Goal: Task Accomplishment & Management: Manage account settings

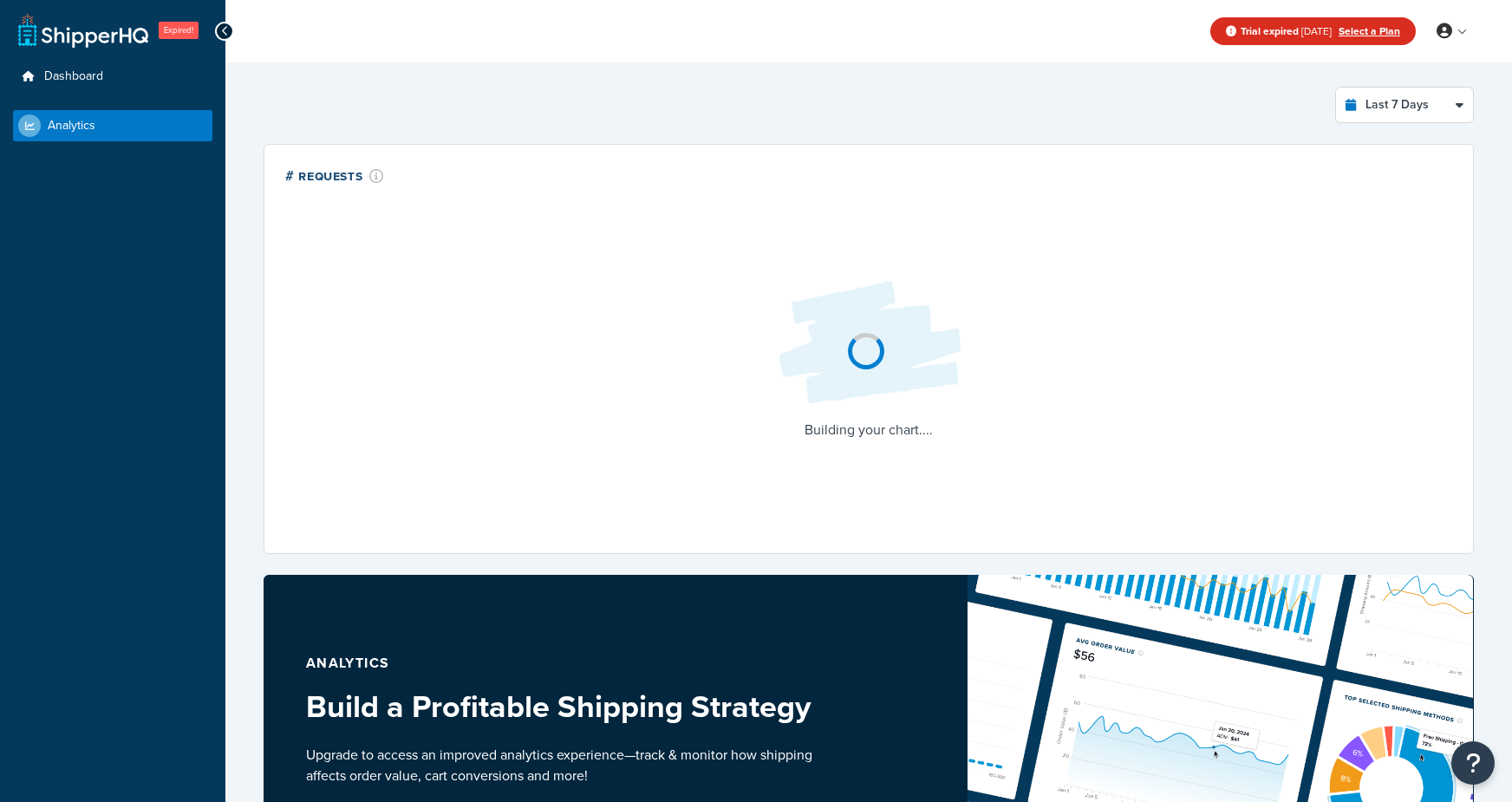
select select "last_7_days"
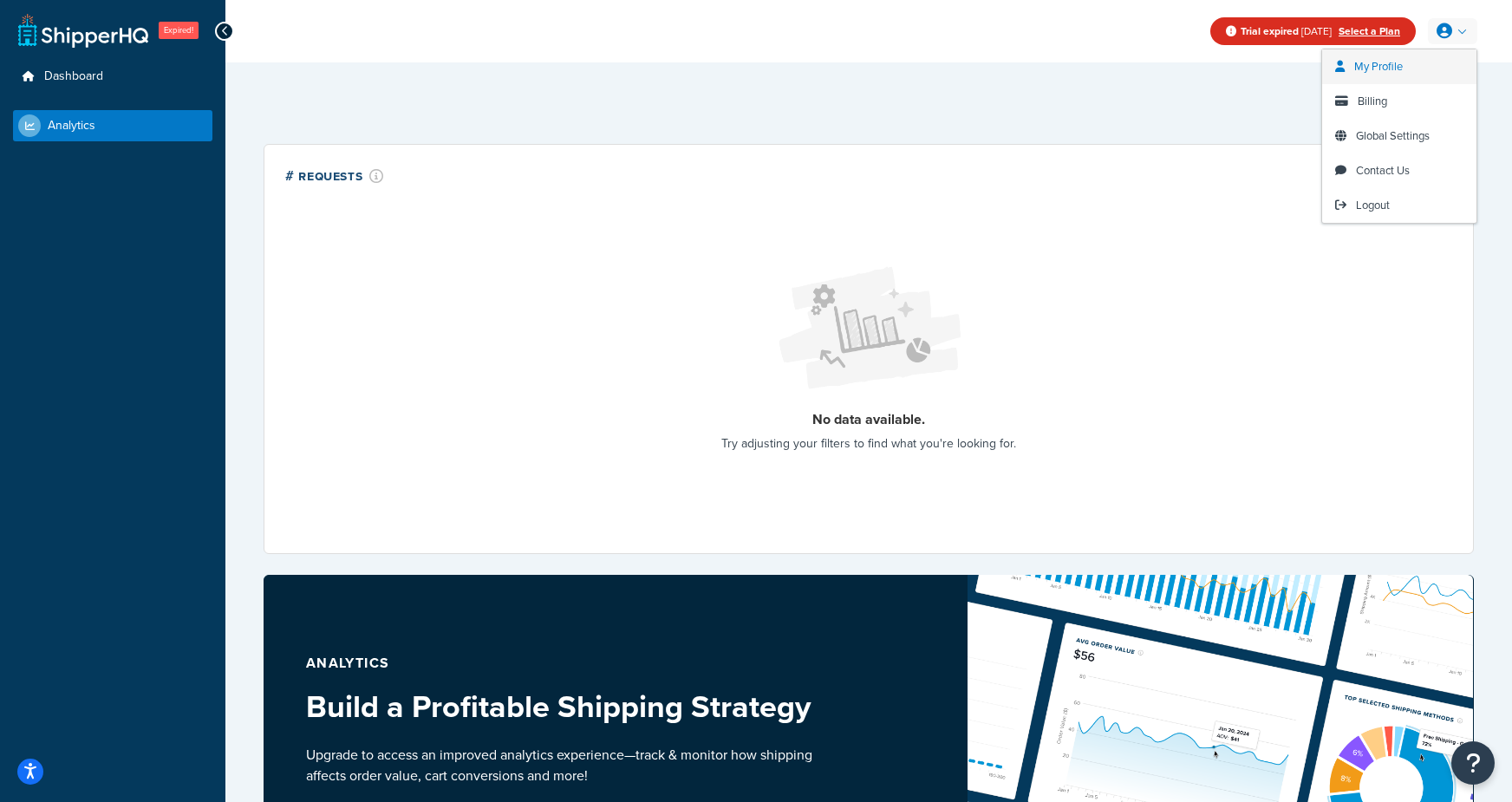
click at [1394, 70] on span "My Profile" at bounding box center [1377, 66] width 49 height 16
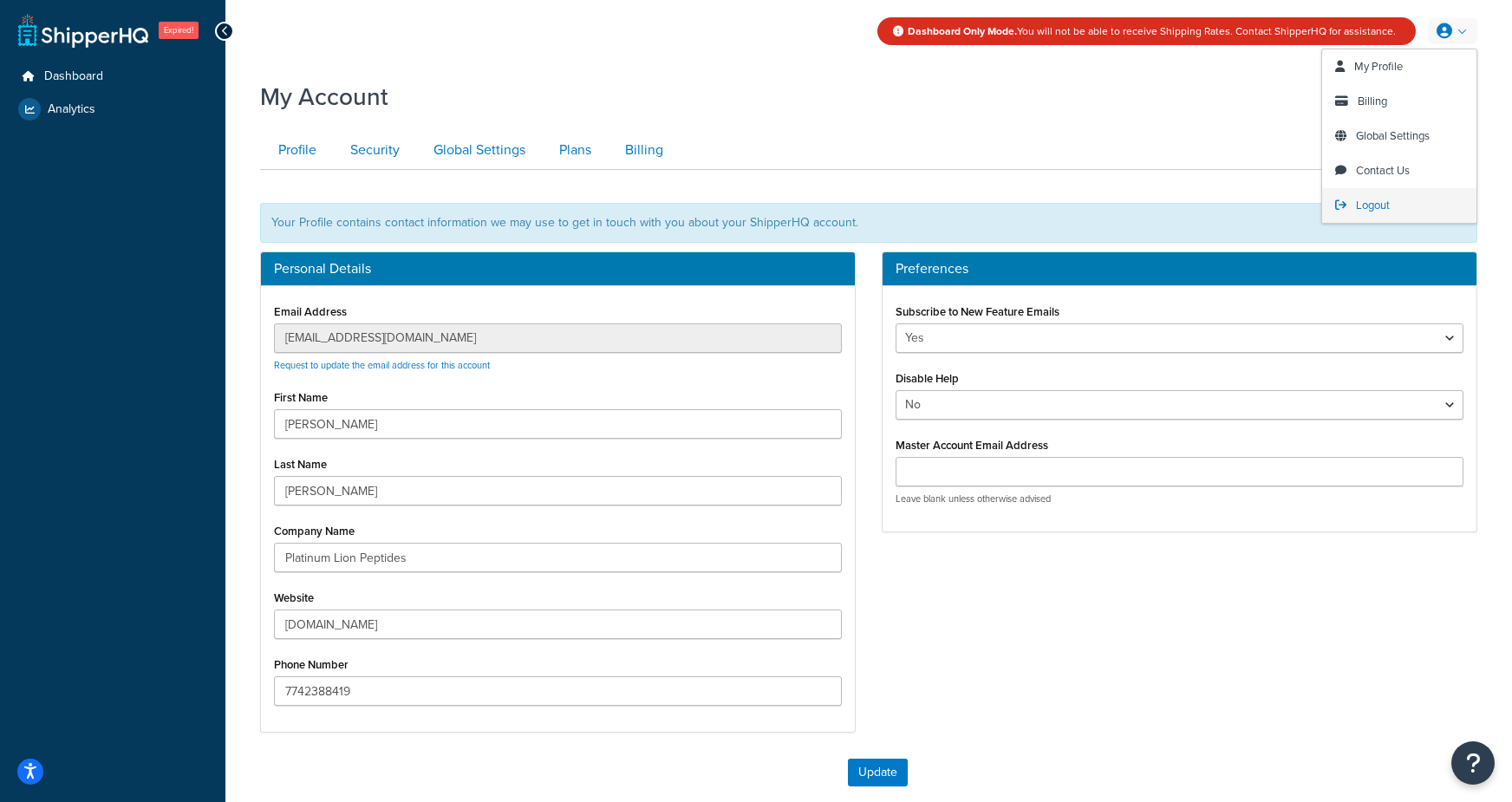
click at [1366, 207] on span "Logout" at bounding box center [1372, 205] width 34 height 16
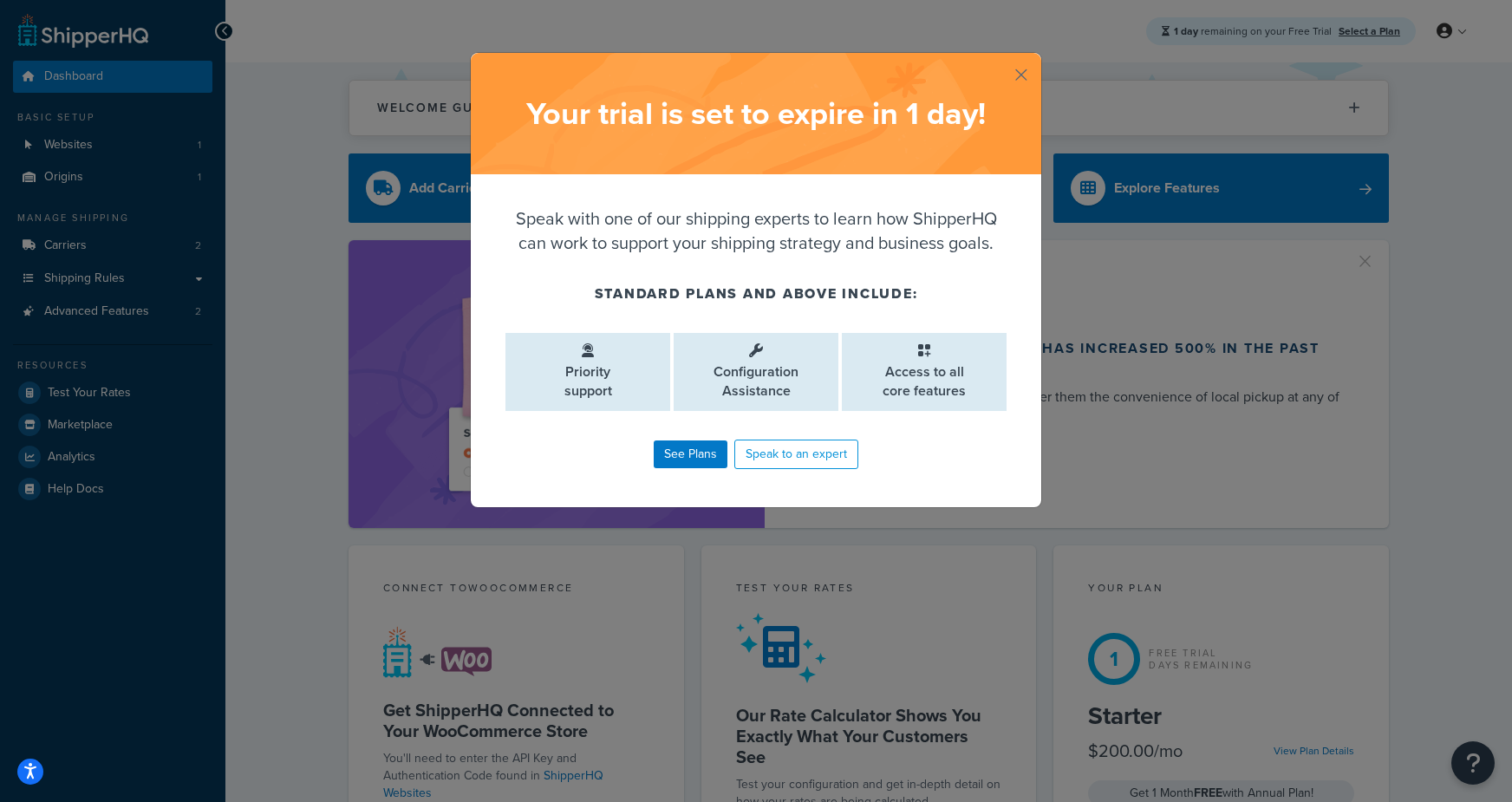
click at [1037, 58] on button "button" at bounding box center [1039, 55] width 5 height 5
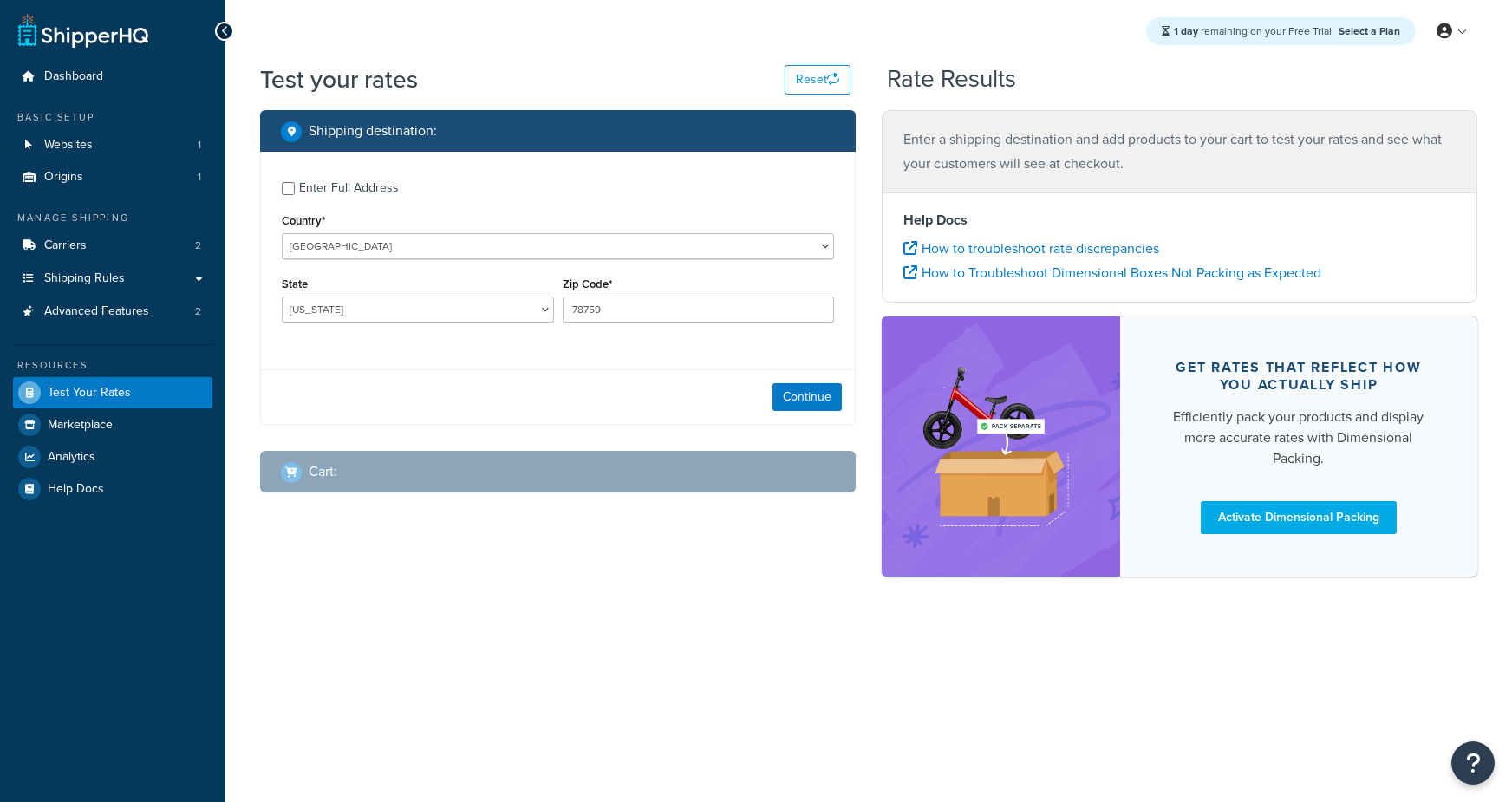
select select "TX"
click at [799, 393] on button "Continue" at bounding box center [807, 397] width 70 height 27
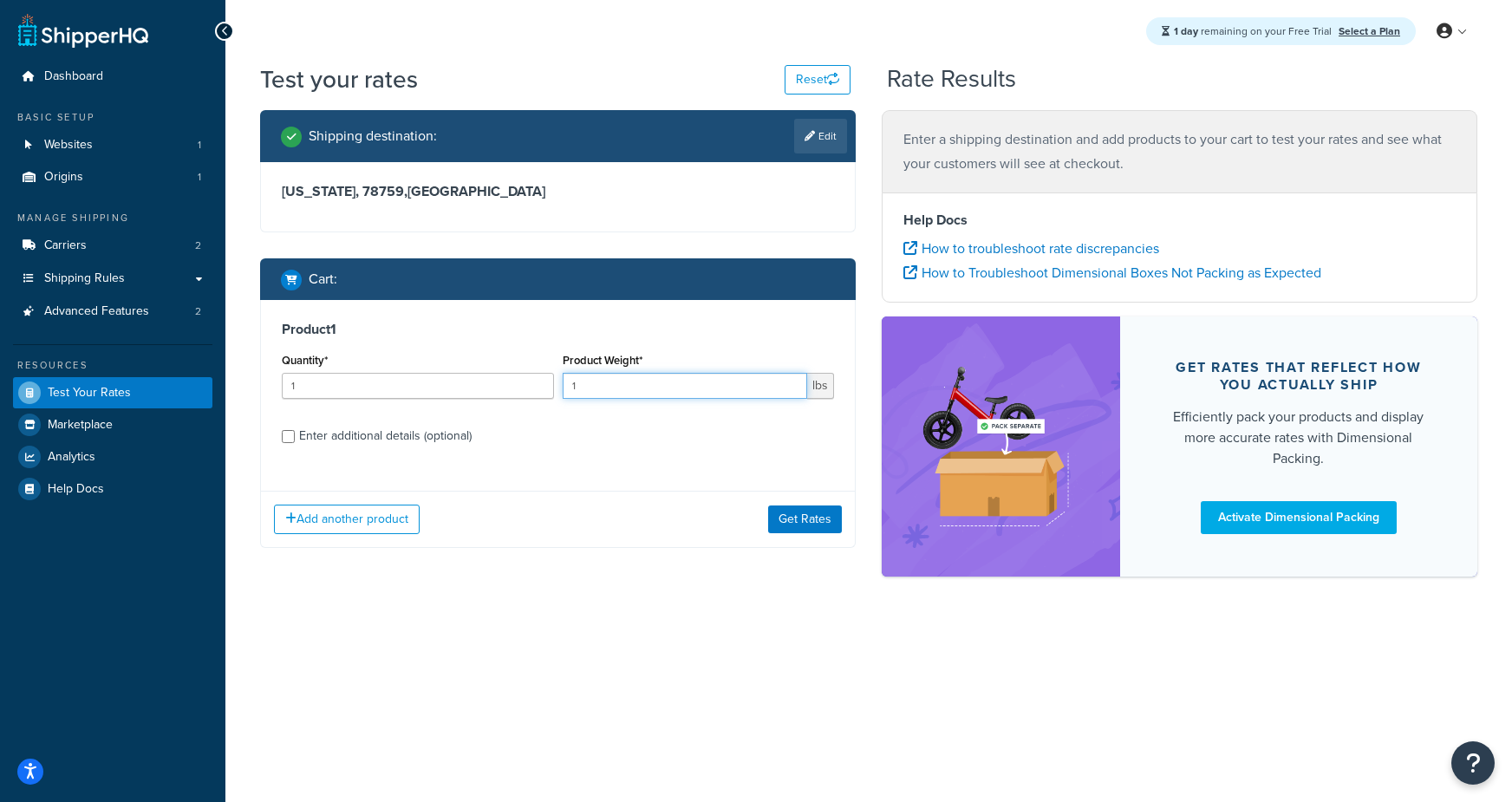
drag, startPoint x: 612, startPoint y: 387, endPoint x: 436, endPoint y: 370, distance: 176.8
click at [436, 370] on div "Quantity* 1 Product Weight* 1 lbs" at bounding box center [557, 380] width 561 height 63
type input "2"
click at [772, 510] on button "Get Rates" at bounding box center [805, 519] width 73 height 27
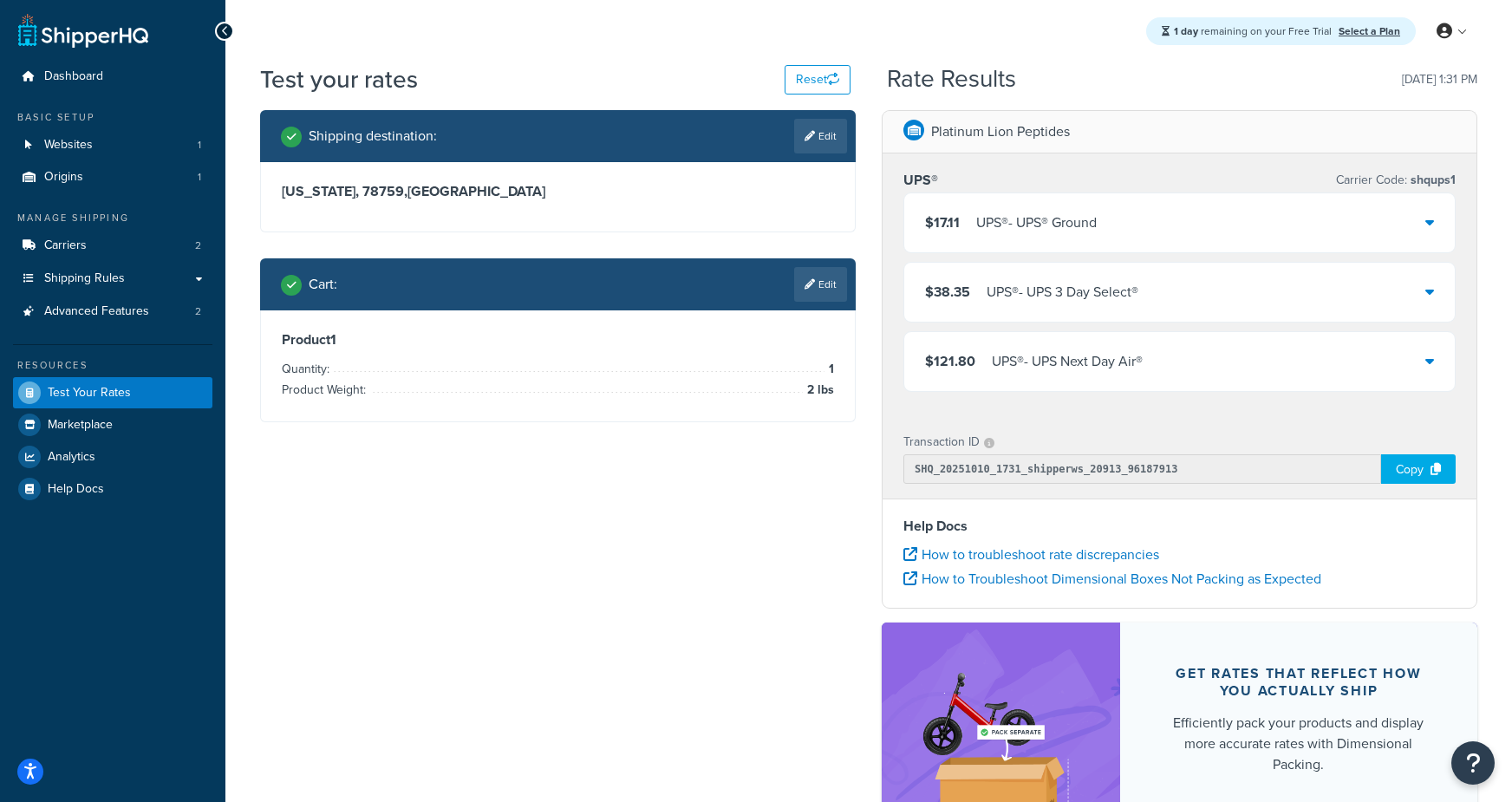
click at [1060, 249] on div "$17.11 UPS® - UPS® Ground" at bounding box center [1179, 222] width 550 height 59
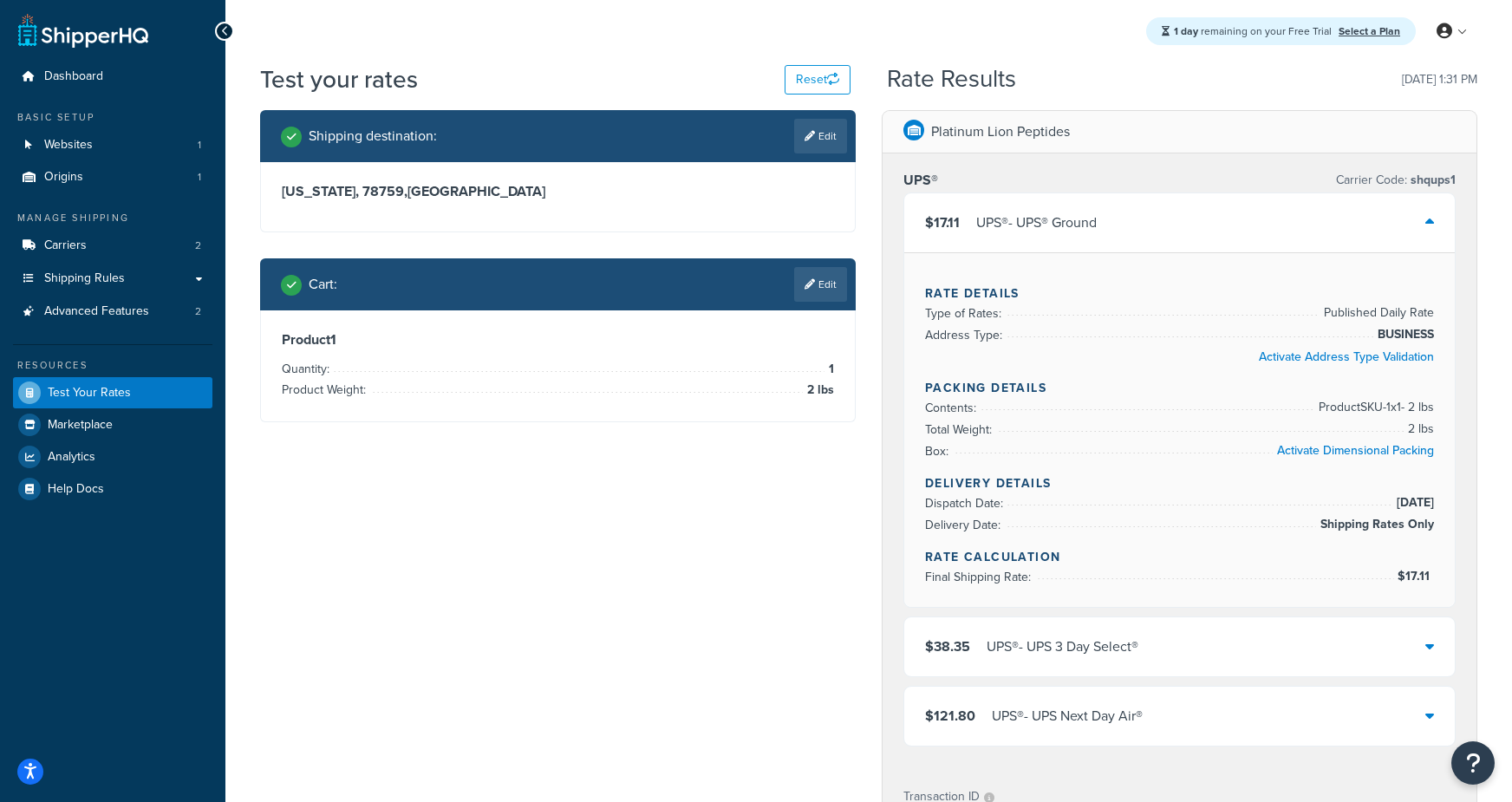
click at [1066, 233] on div "UPS® - UPS® Ground" at bounding box center [1036, 222] width 121 height 25
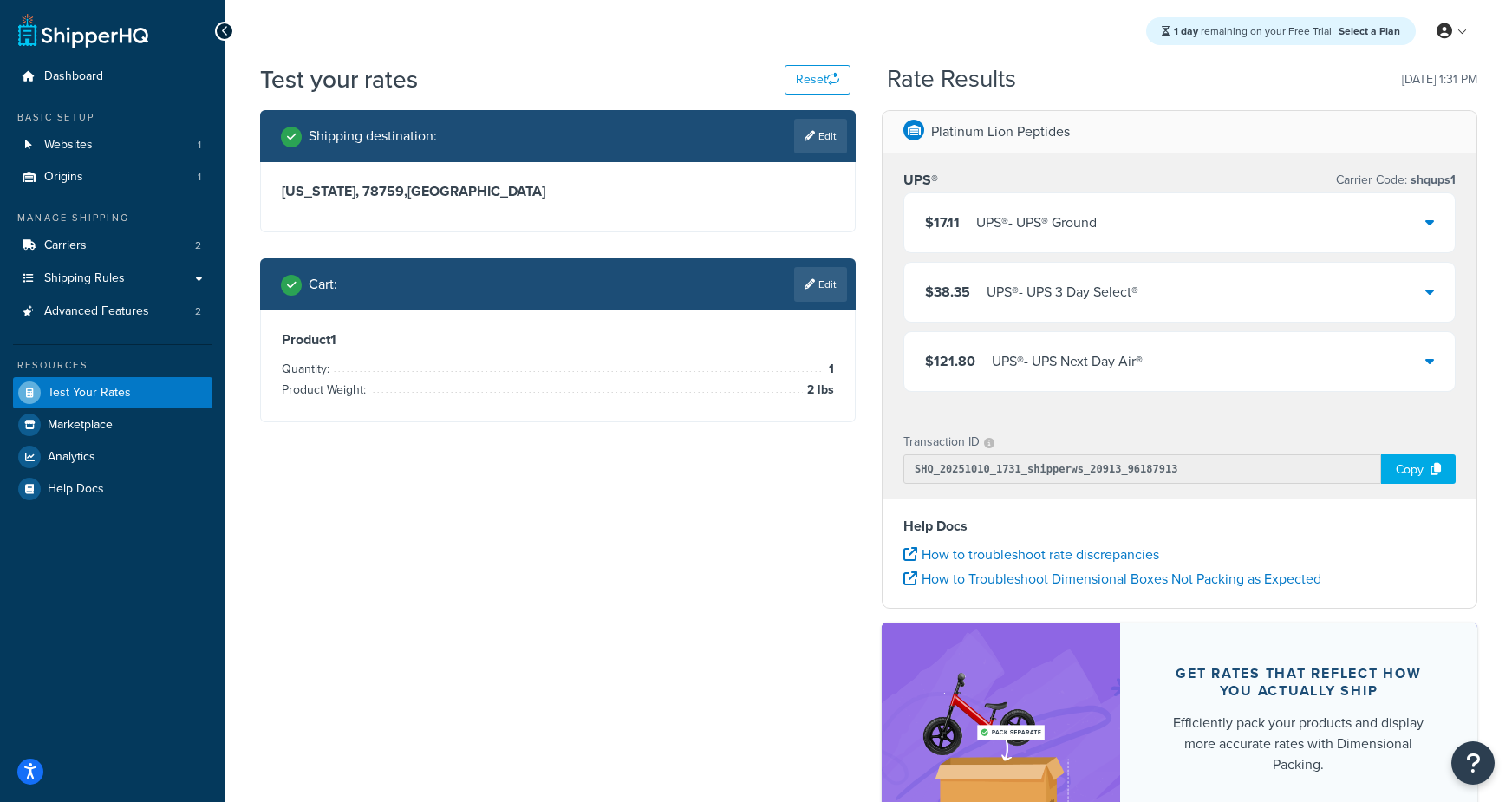
click at [1119, 362] on div "UPS® - UPS Next Day Air®" at bounding box center [1066, 362] width 151 height 25
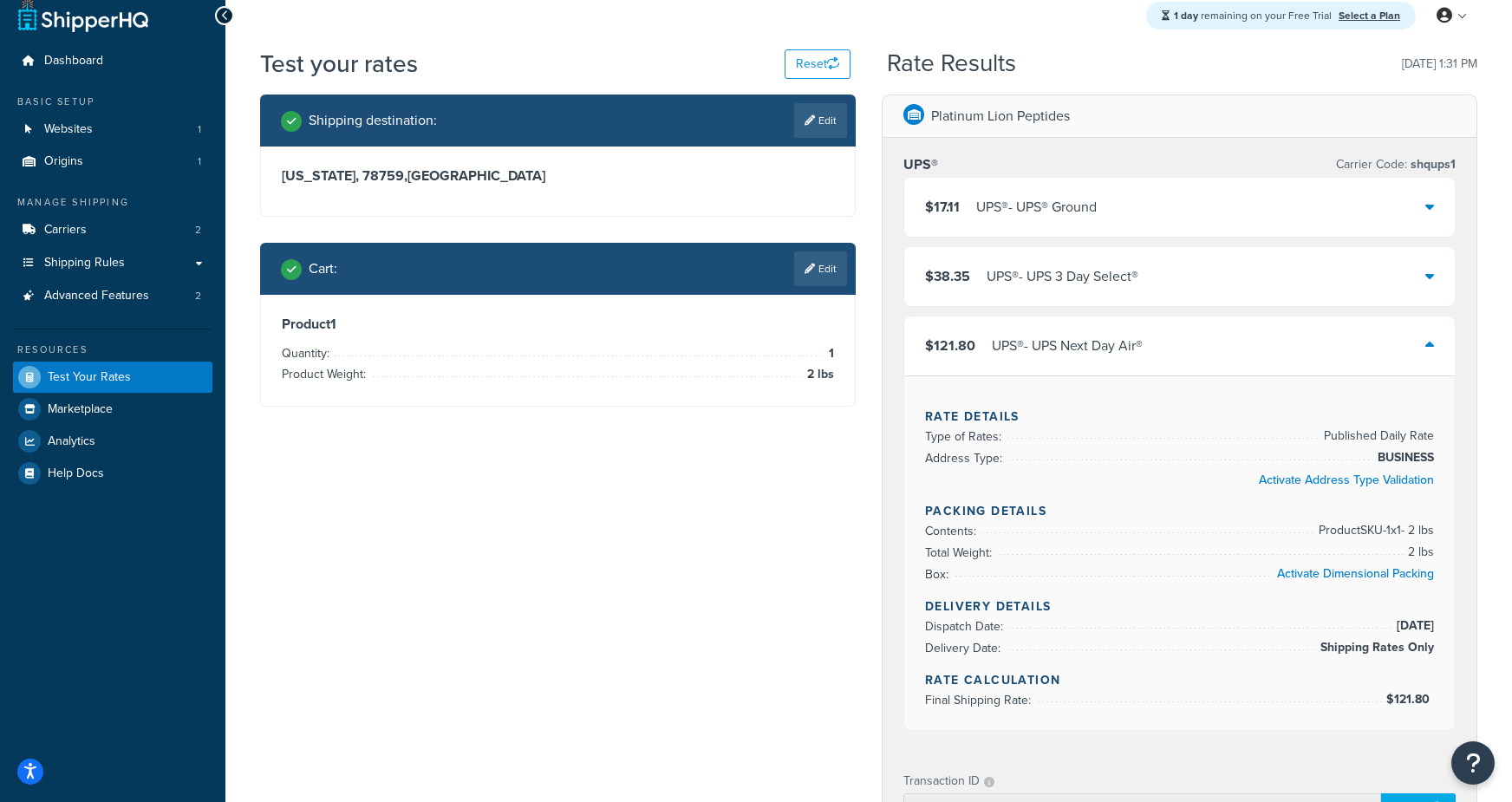
scroll to position [10, 0]
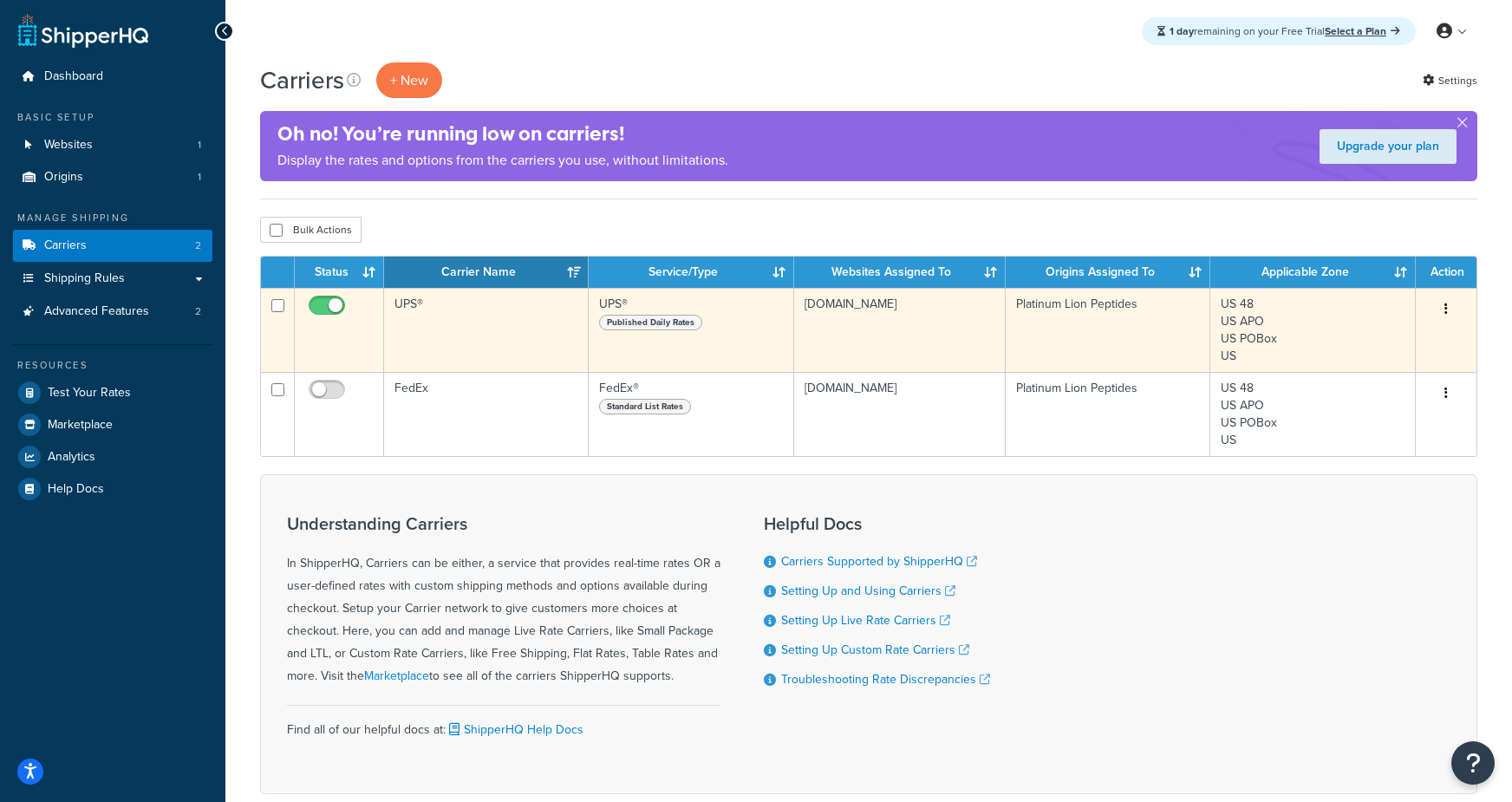
click at [473, 352] on td "UPS®" at bounding box center [486, 330] width 204 height 84
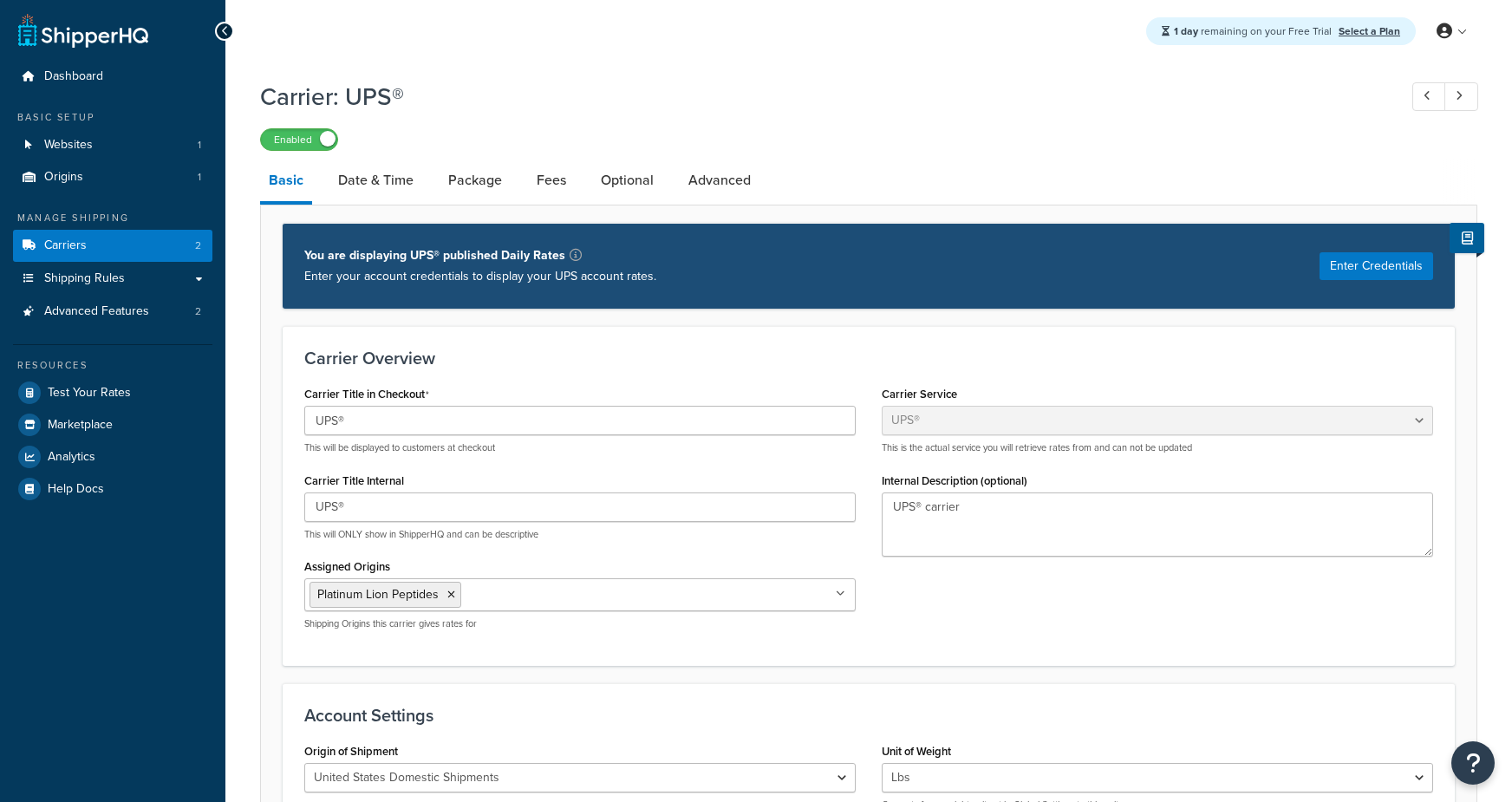
select select "ups"
click at [394, 189] on link "Date & Time" at bounding box center [375, 179] width 92 height 41
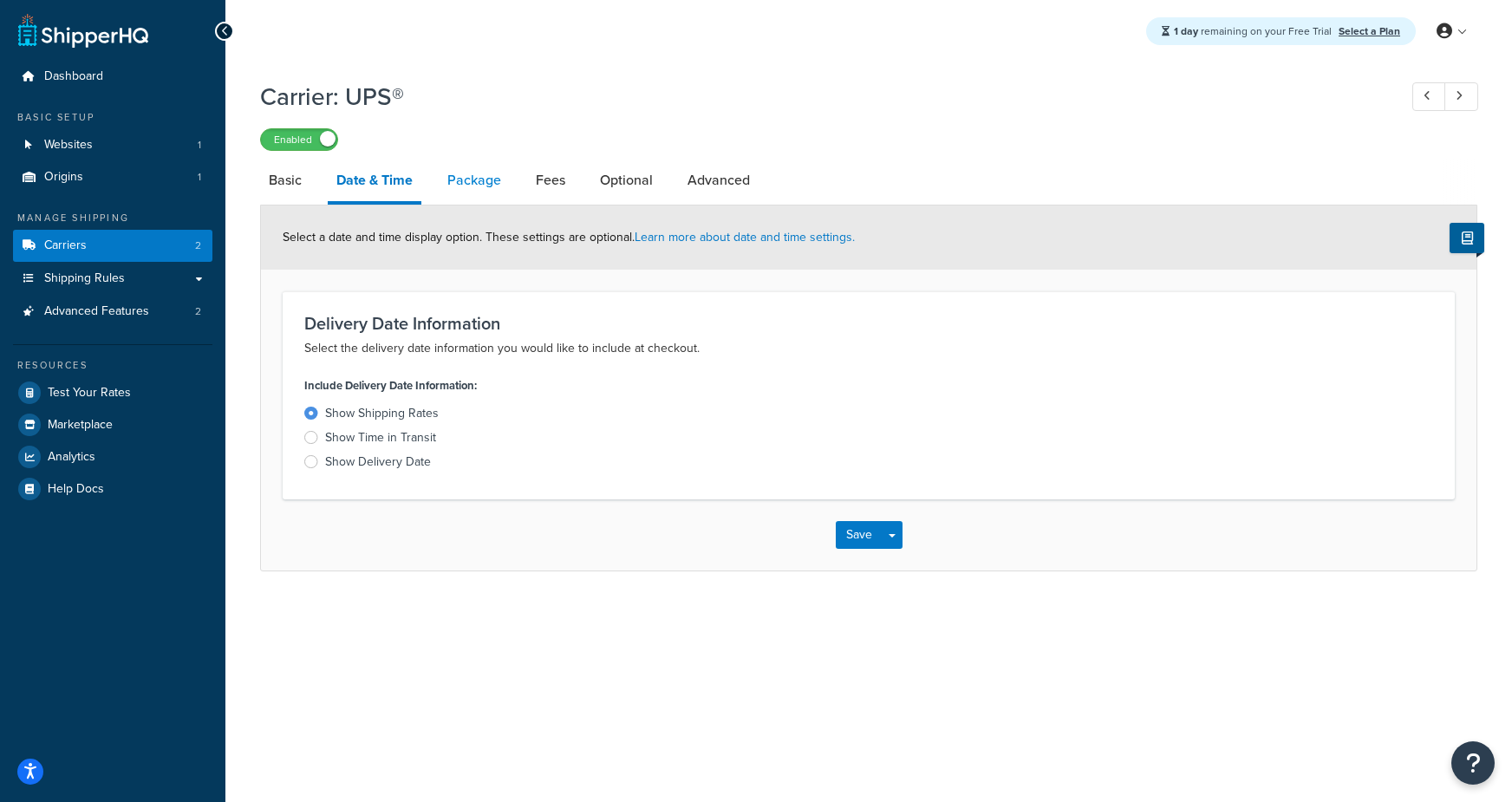
click at [459, 186] on link "Package" at bounding box center [474, 179] width 71 height 41
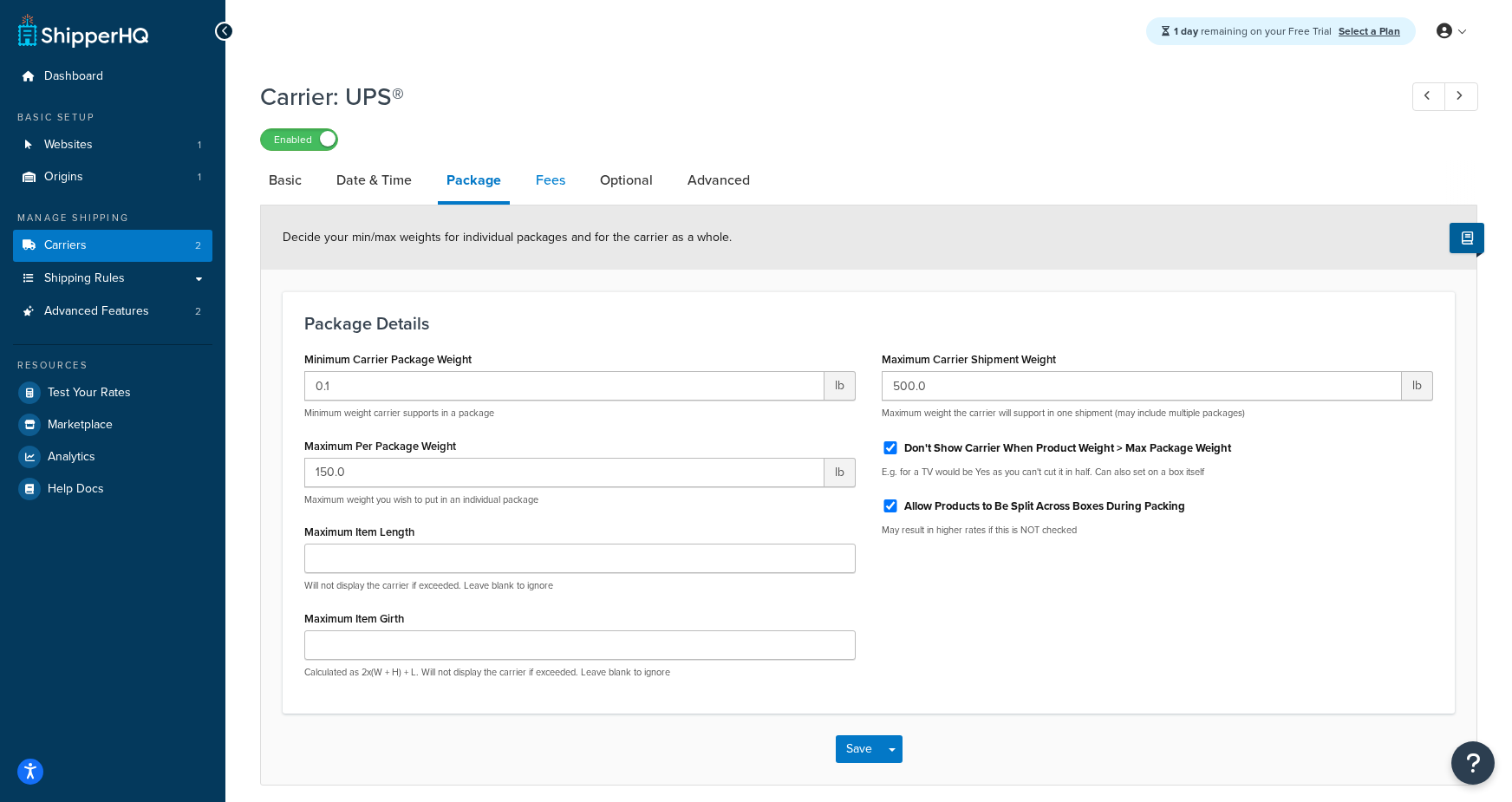
click at [535, 183] on link "Fees" at bounding box center [550, 179] width 47 height 41
select select "AFTER"
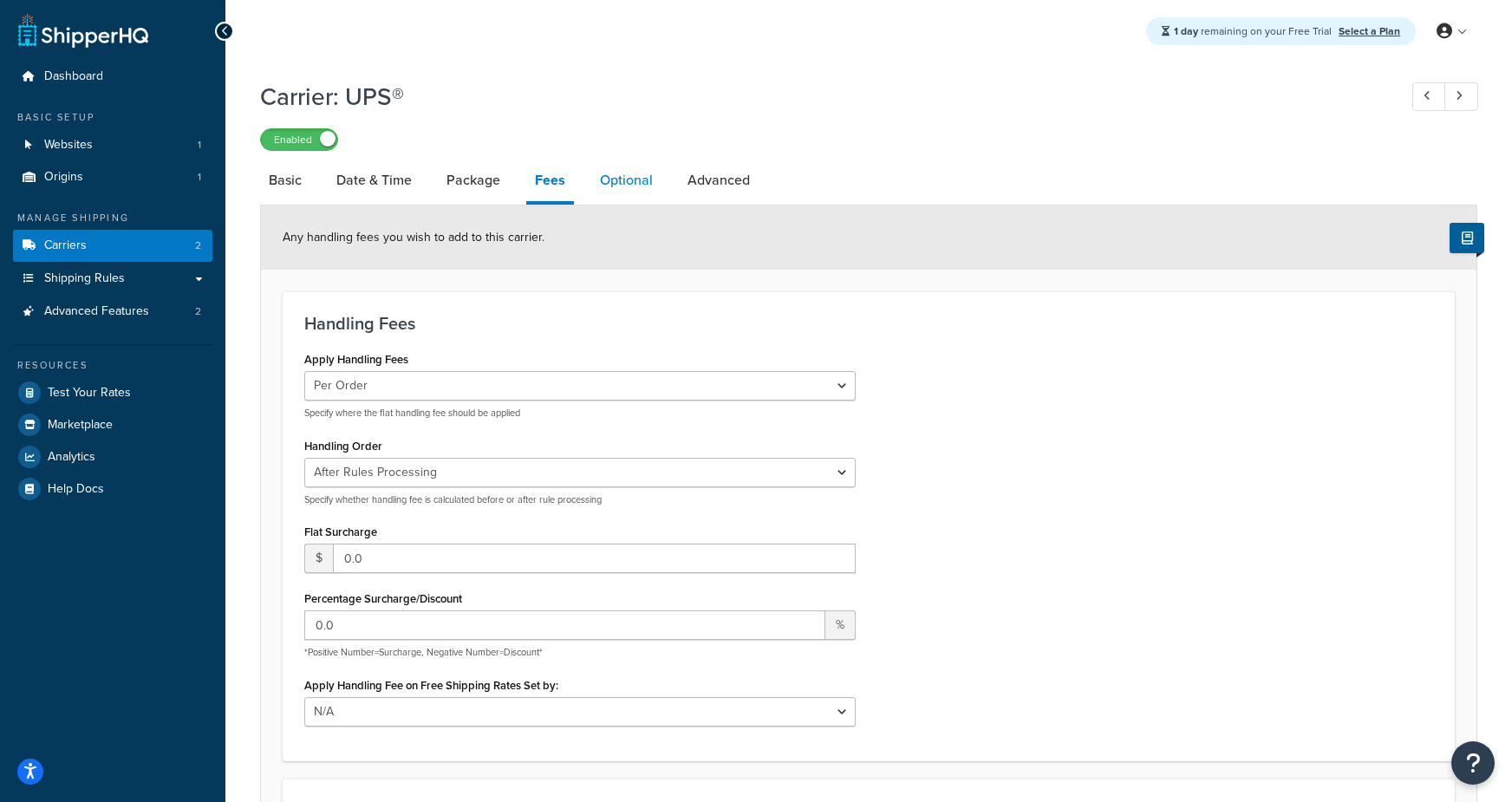
click at [609, 187] on link "Optional" at bounding box center [626, 179] width 70 height 41
select select "157787"
select select "business"
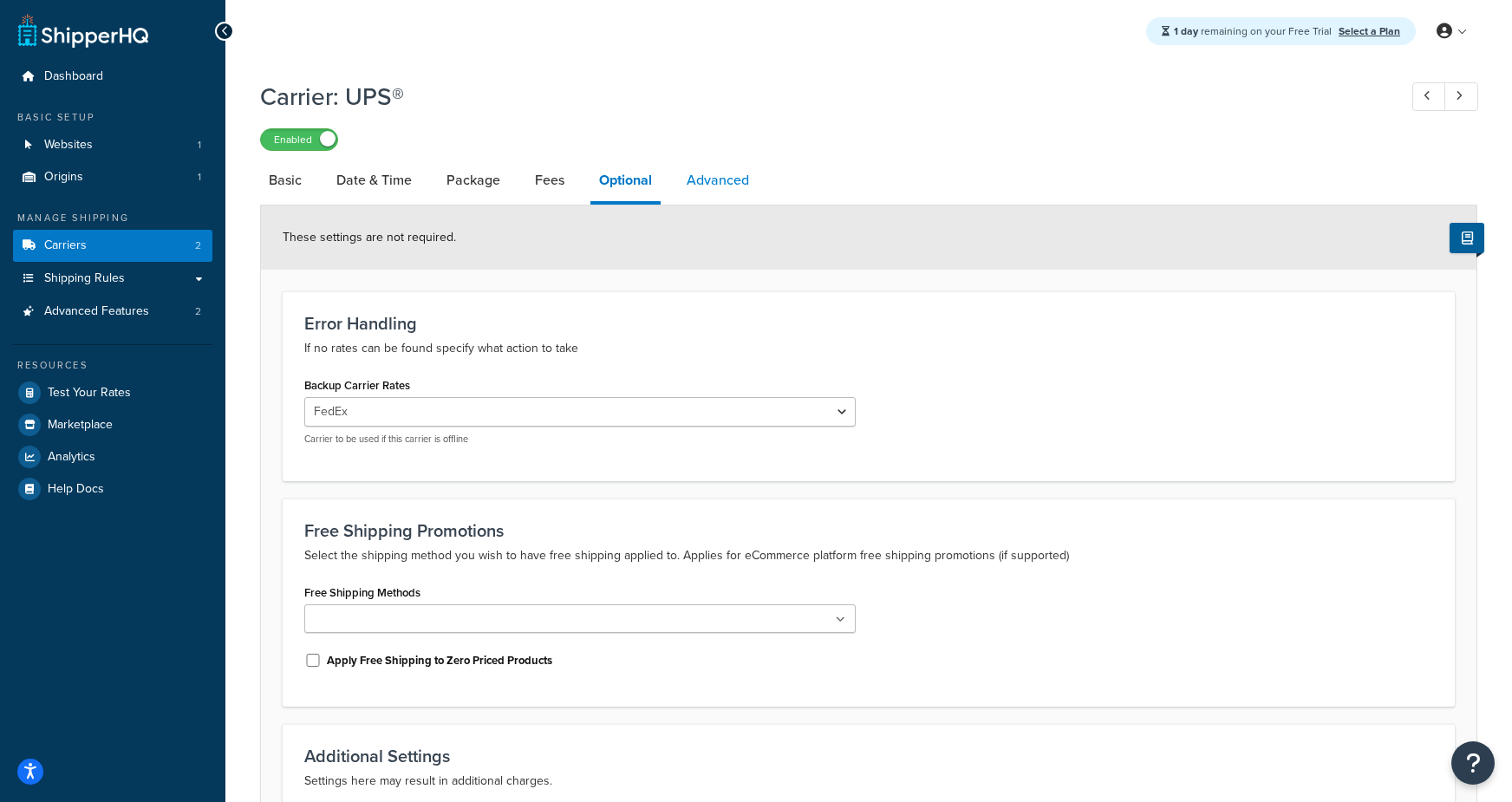
click at [729, 188] on link "Advanced" at bounding box center [718, 179] width 80 height 41
select select "false"
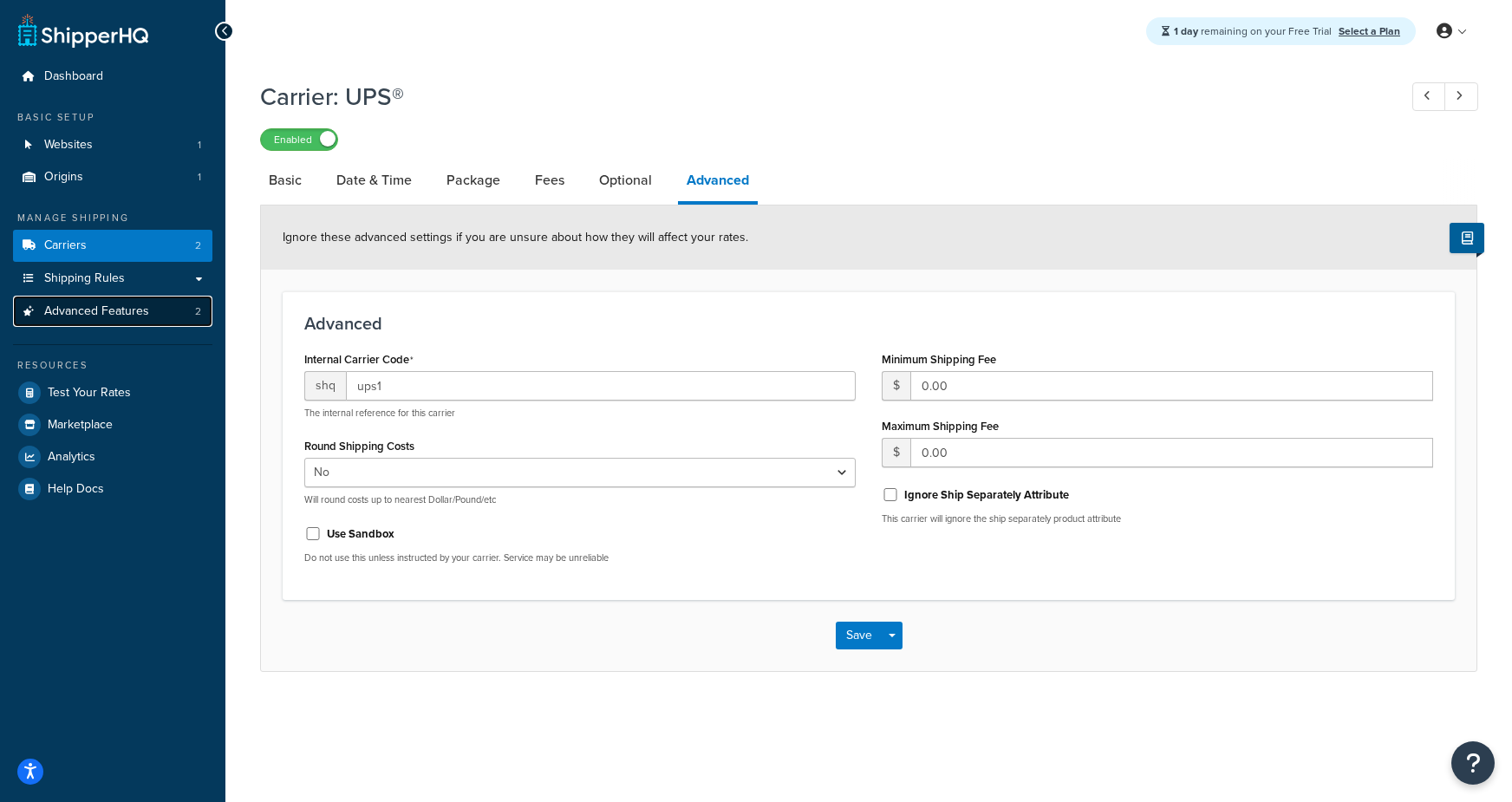
click at [86, 315] on span "Advanced Features" at bounding box center [96, 311] width 105 height 15
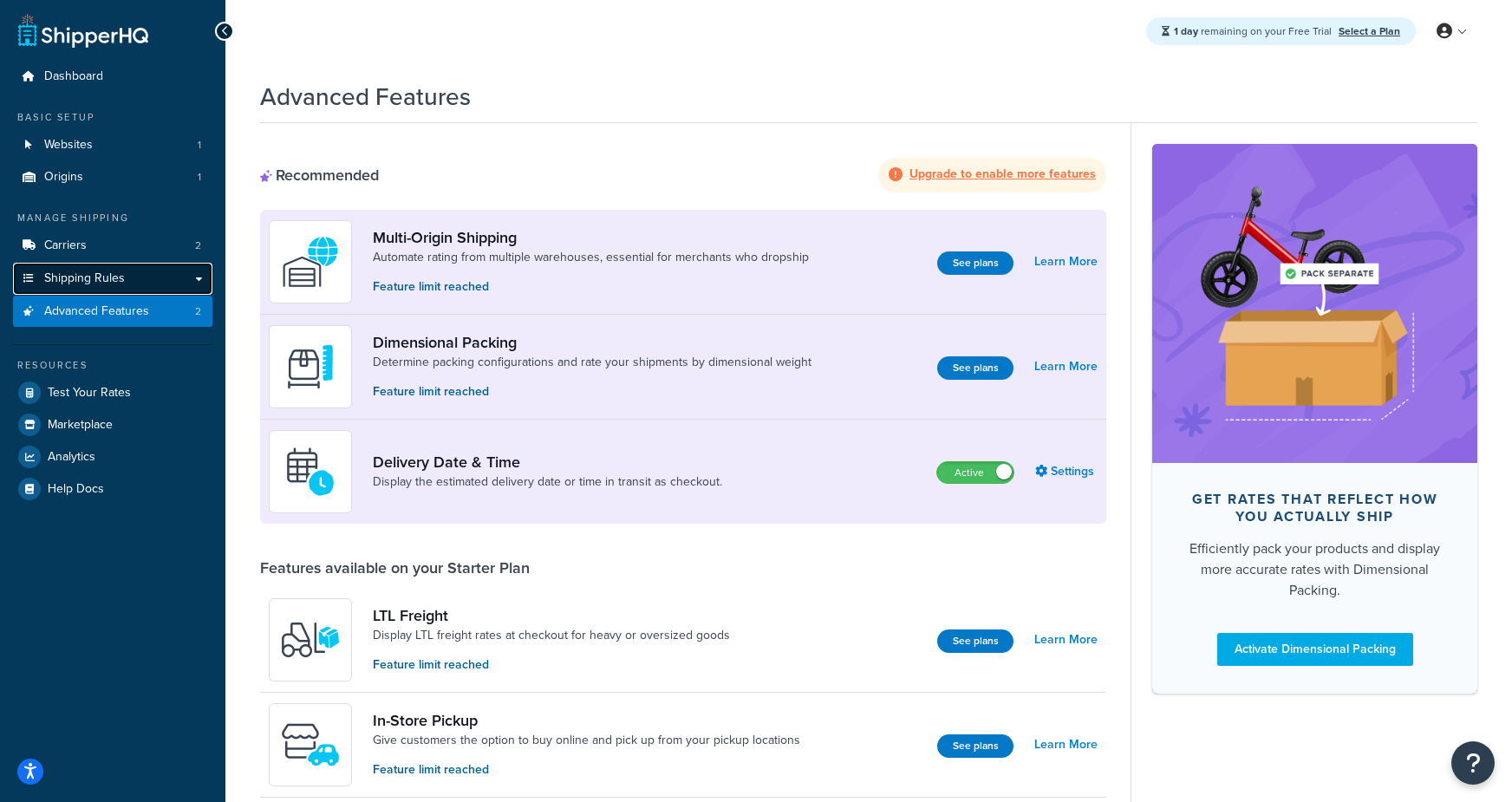
click at [90, 271] on span "Shipping Rules" at bounding box center [84, 278] width 81 height 15
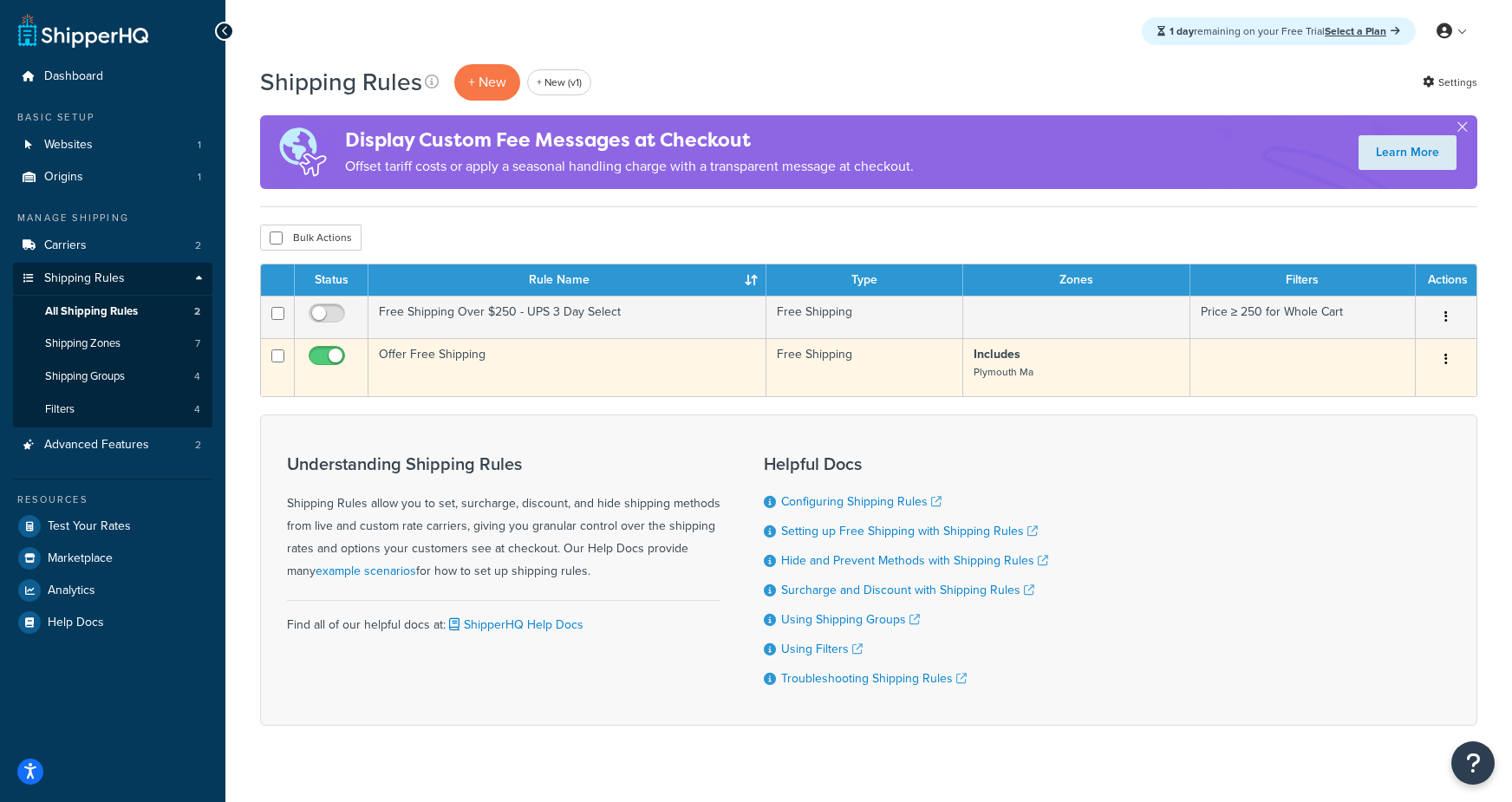
click at [444, 374] on td "Offer Free Shipping" at bounding box center [567, 366] width 398 height 58
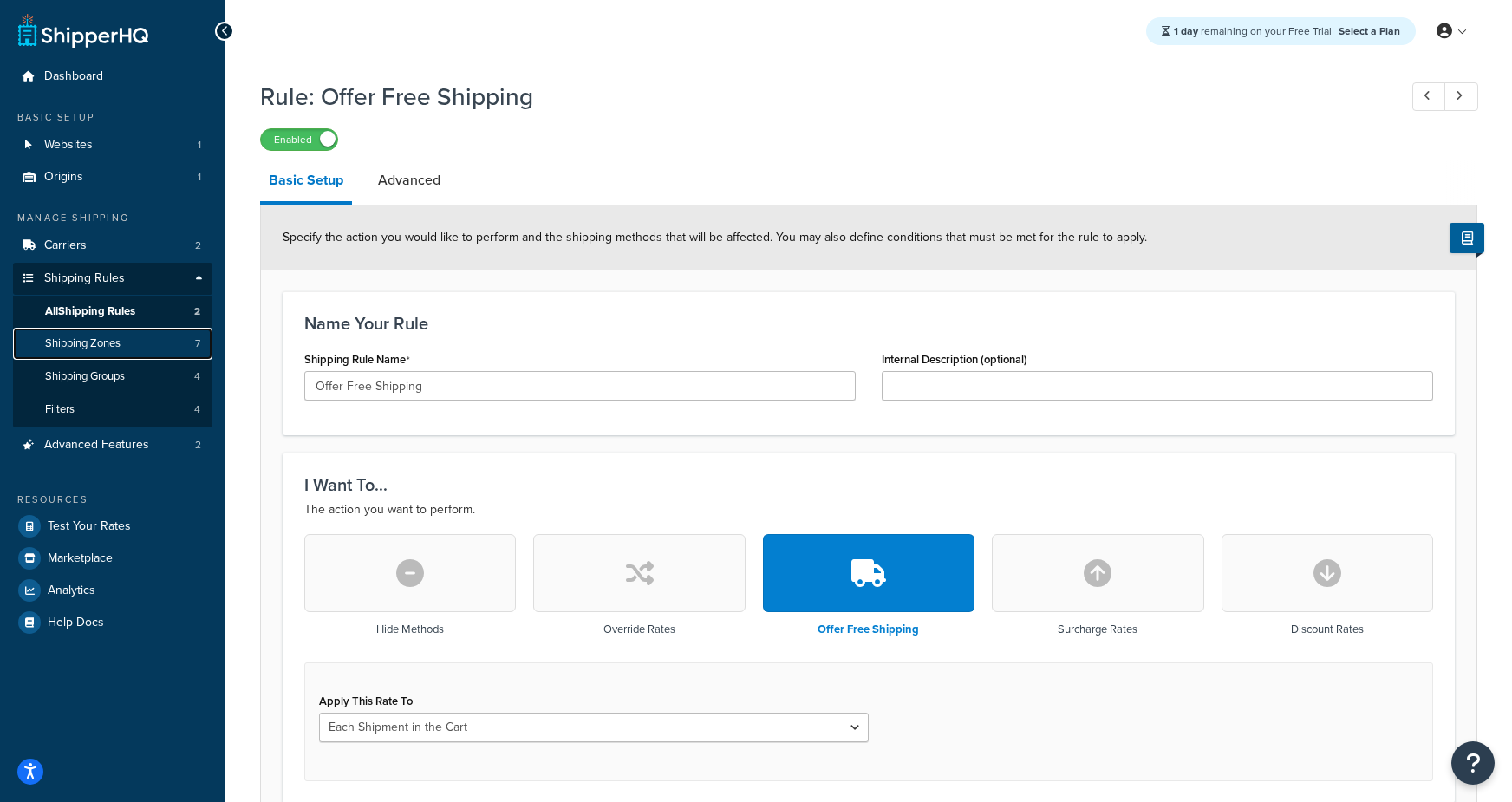
click at [79, 349] on span "Shipping Zones" at bounding box center [82, 343] width 75 height 15
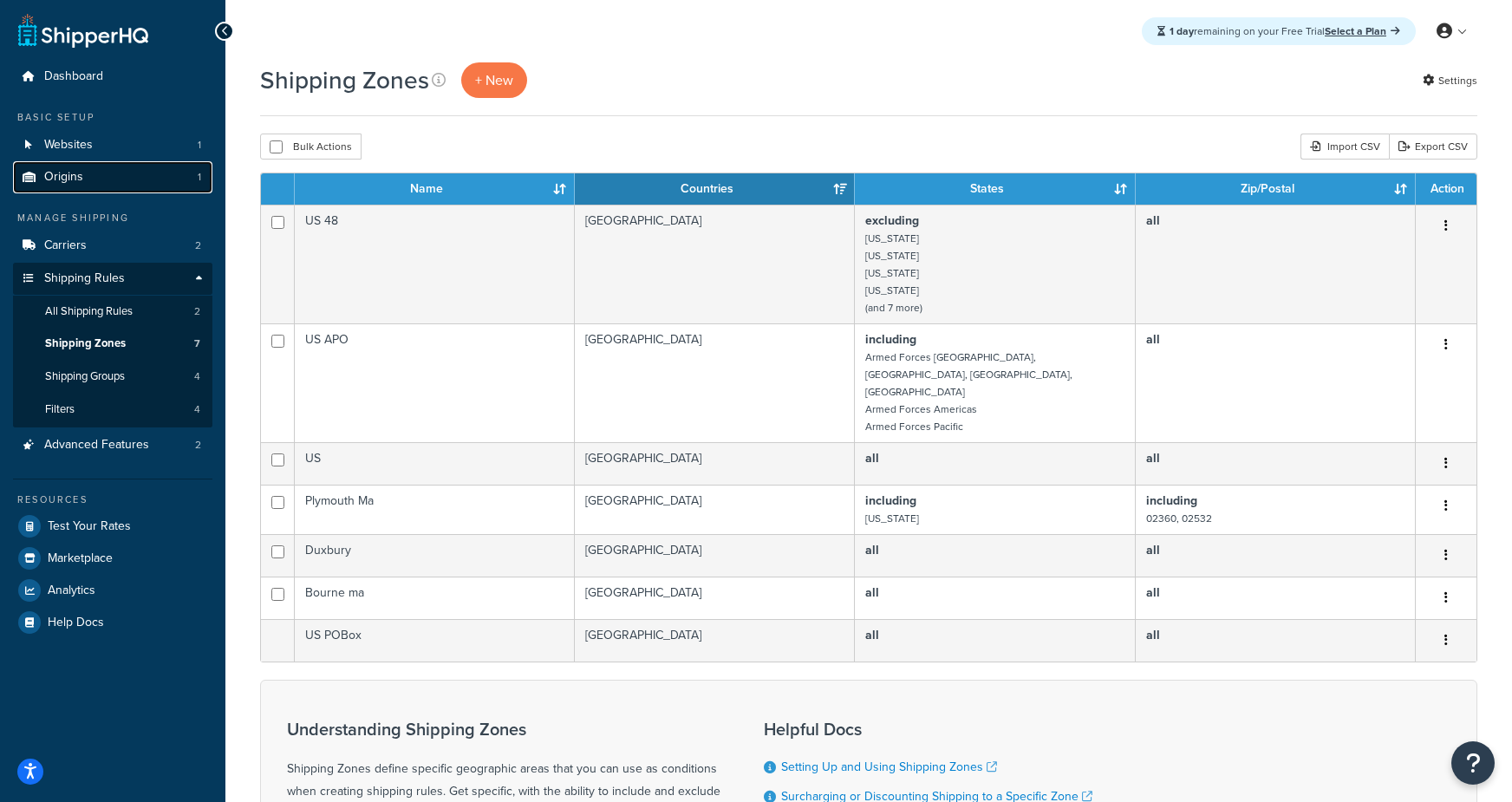
click at [81, 180] on span "Origins" at bounding box center [63, 178] width 39 height 15
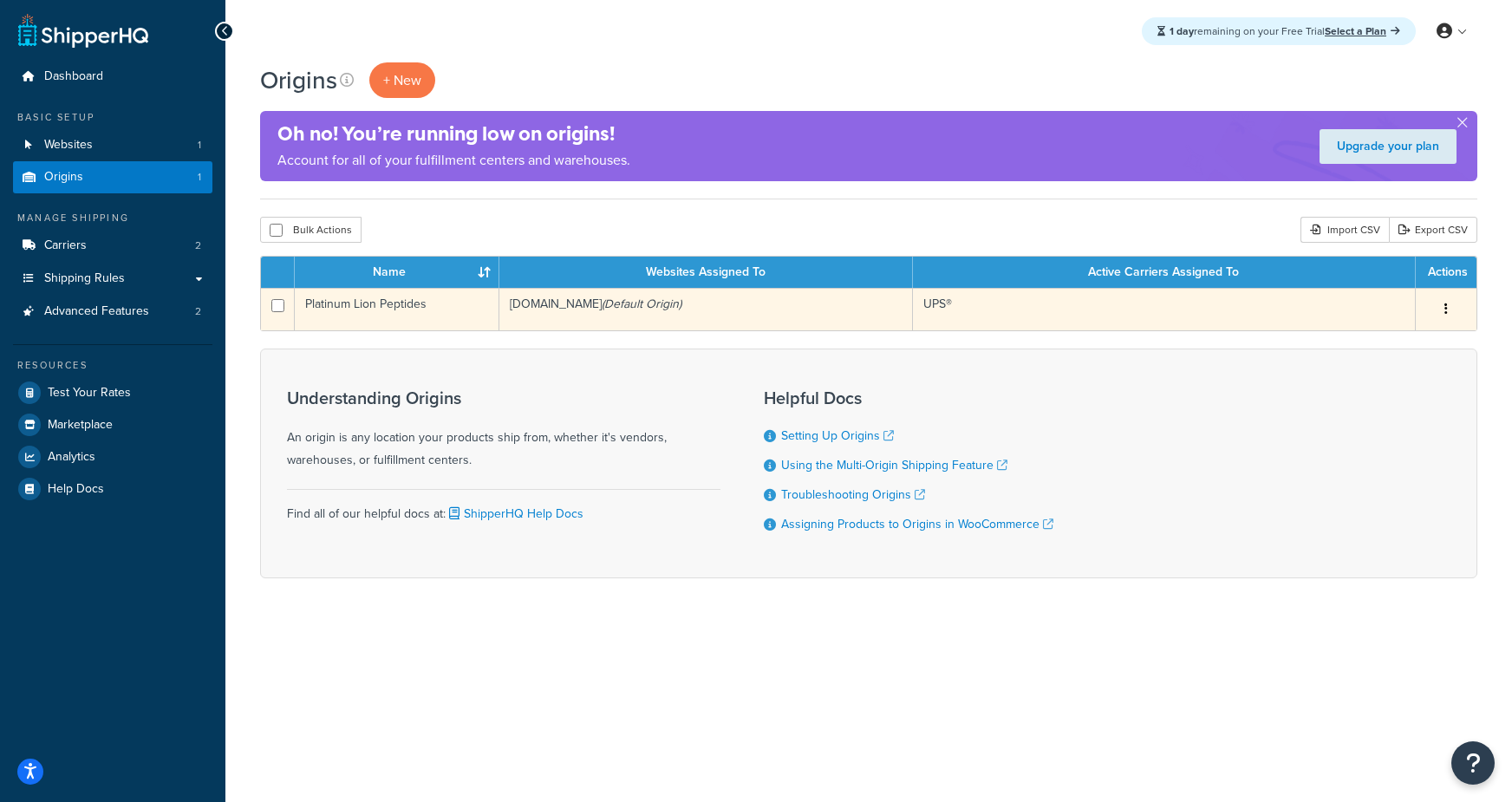
click at [408, 307] on td "Platinum Lion Peptides" at bounding box center [396, 309] width 204 height 42
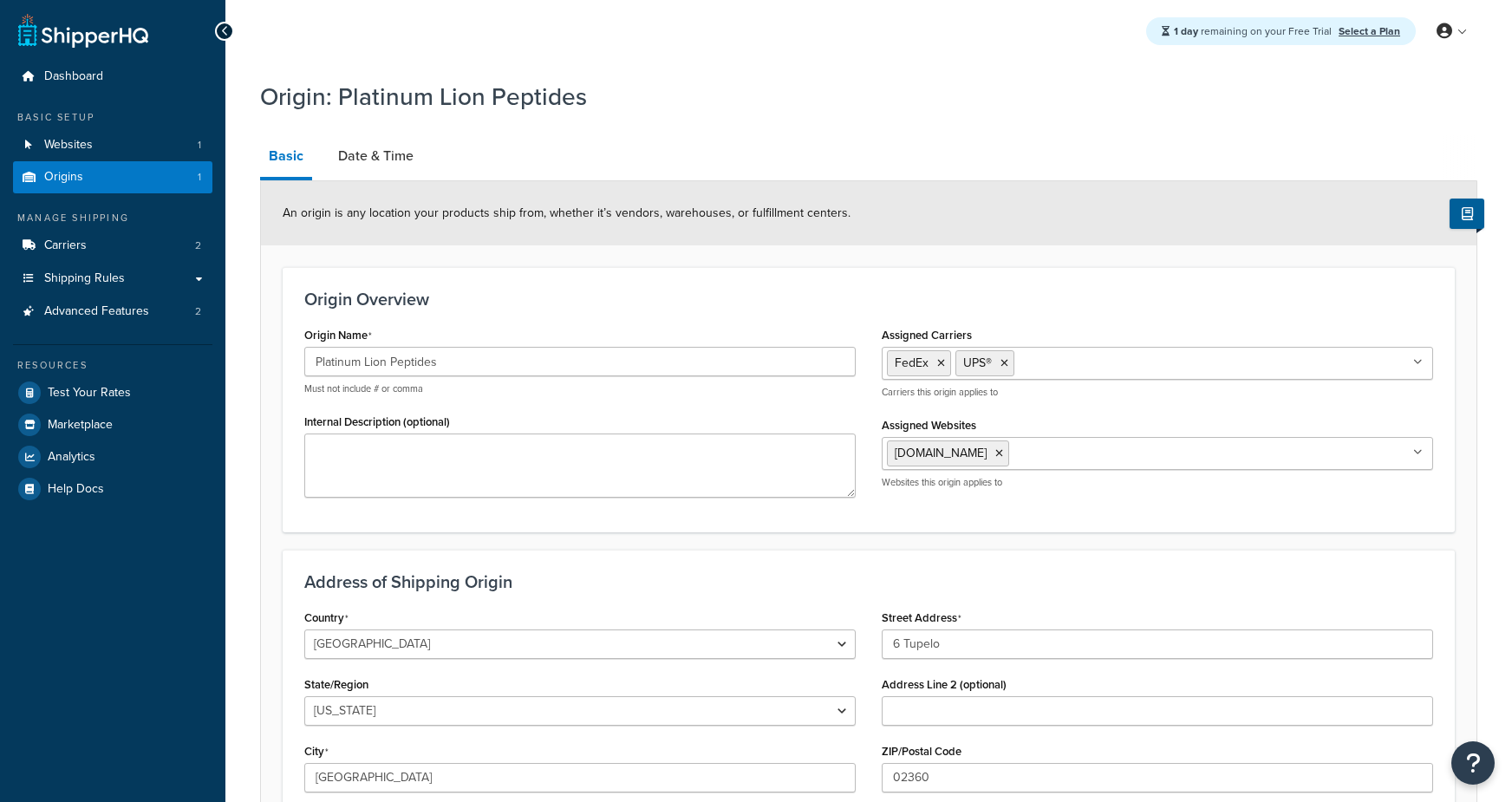
select select "21"
click at [366, 157] on link "Date & Time" at bounding box center [375, 156] width 92 height 41
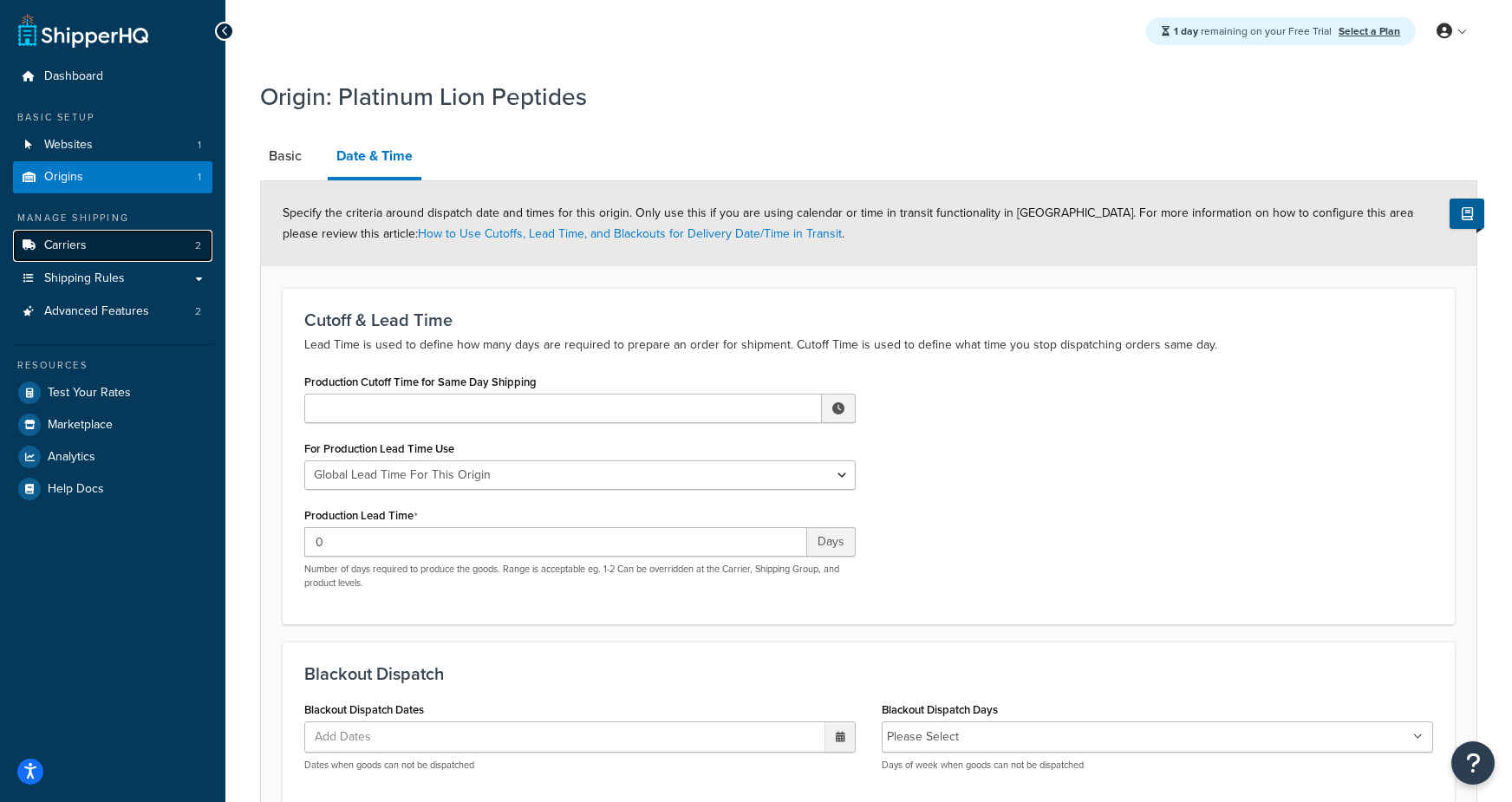
click at [113, 250] on link "Carriers 2" at bounding box center [113, 245] width 200 height 32
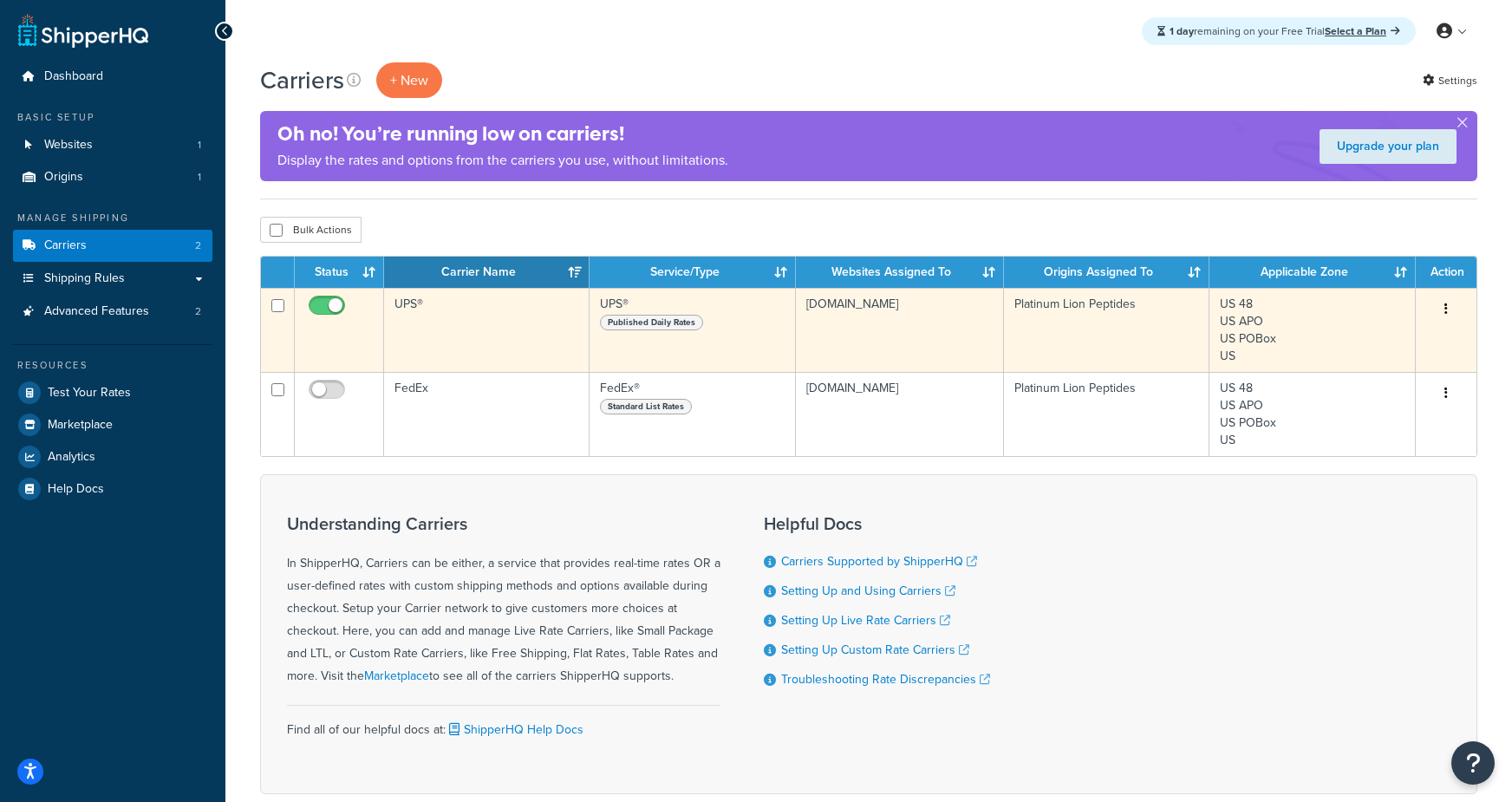
click at [434, 339] on td "UPS®" at bounding box center [487, 330] width 205 height 84
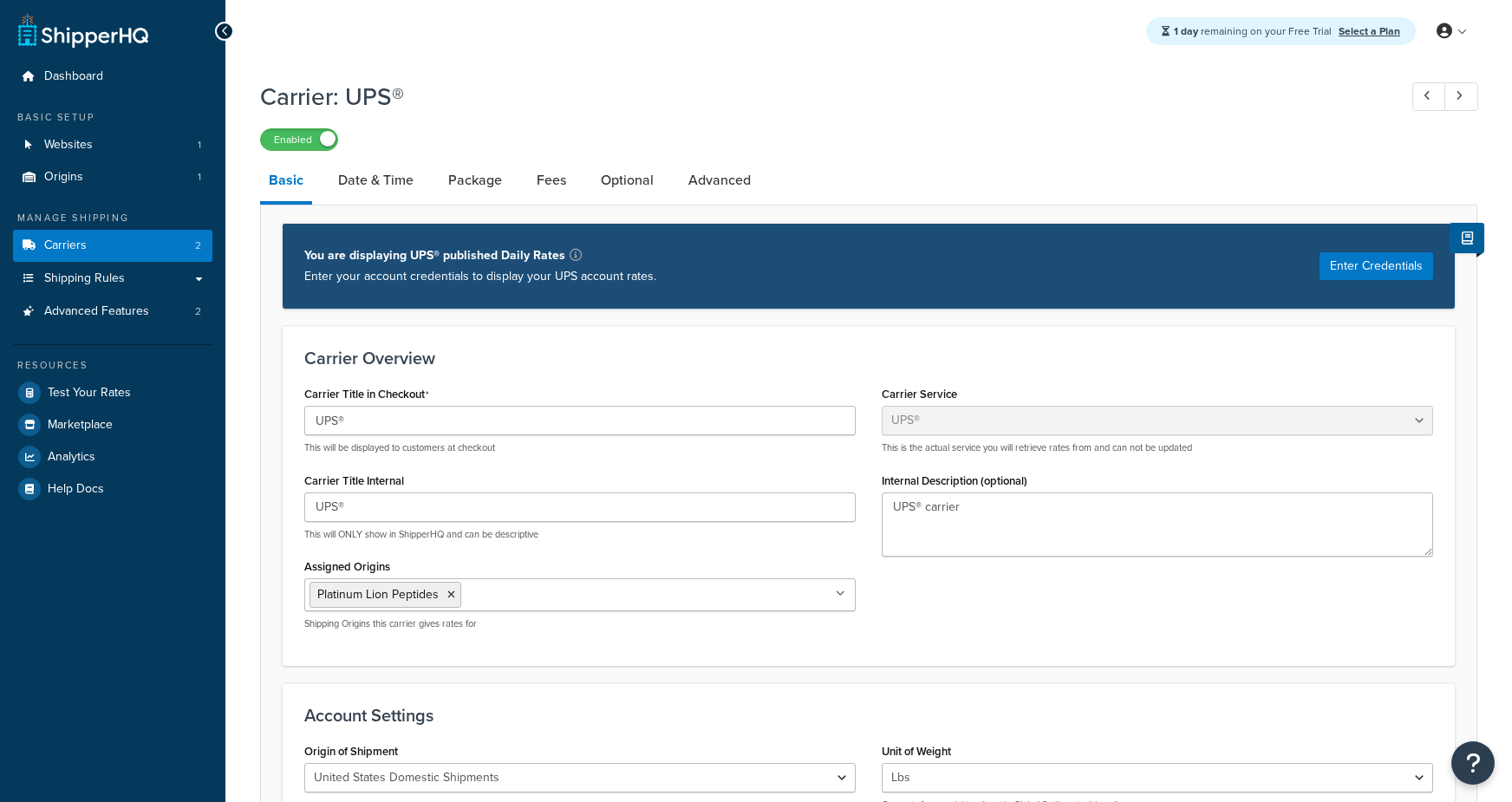
select select "ups"
click at [347, 180] on link "Date & Time" at bounding box center [375, 179] width 92 height 41
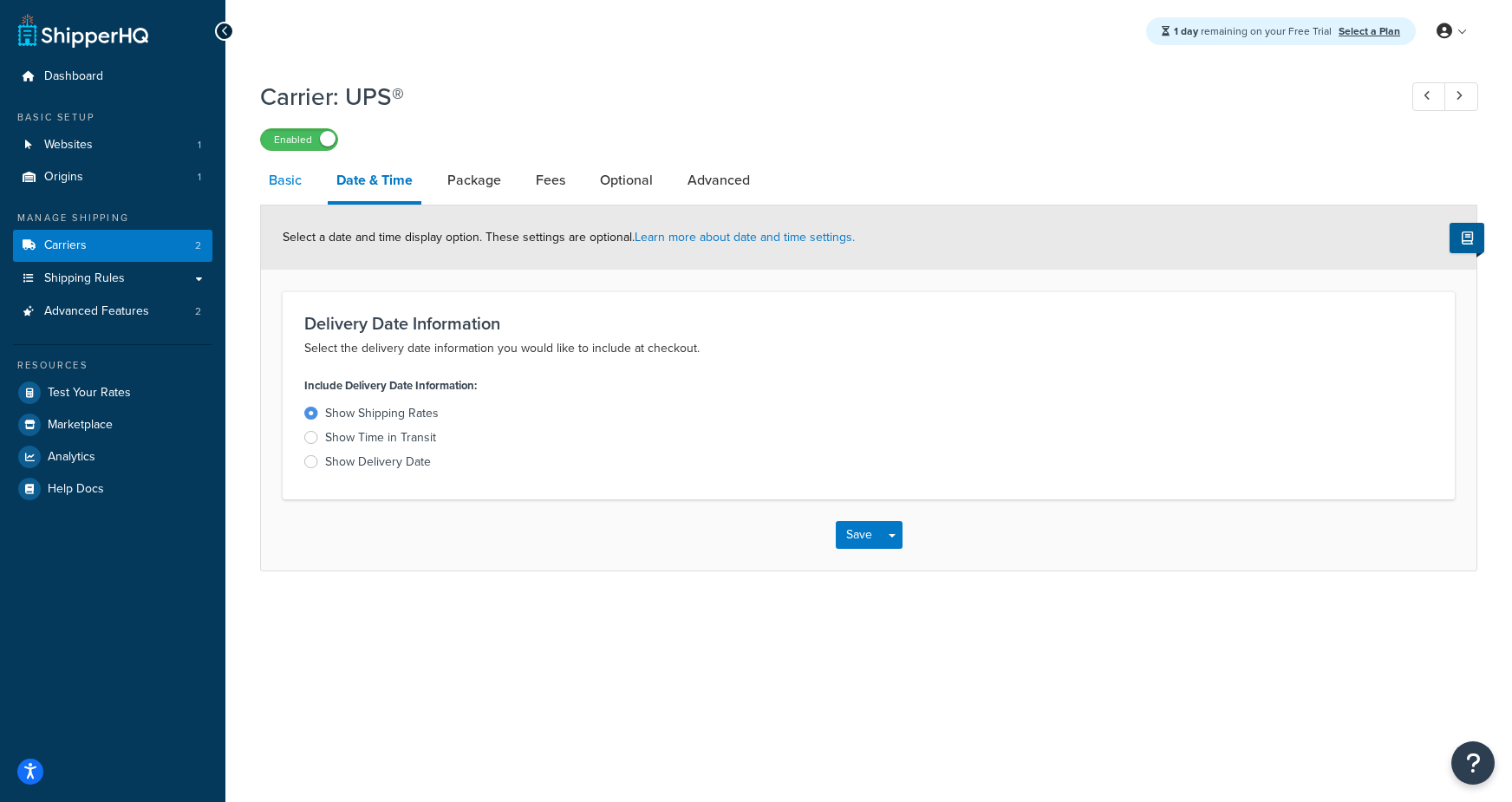
click at [290, 186] on link "Basic" at bounding box center [285, 179] width 50 height 41
select select "ups"
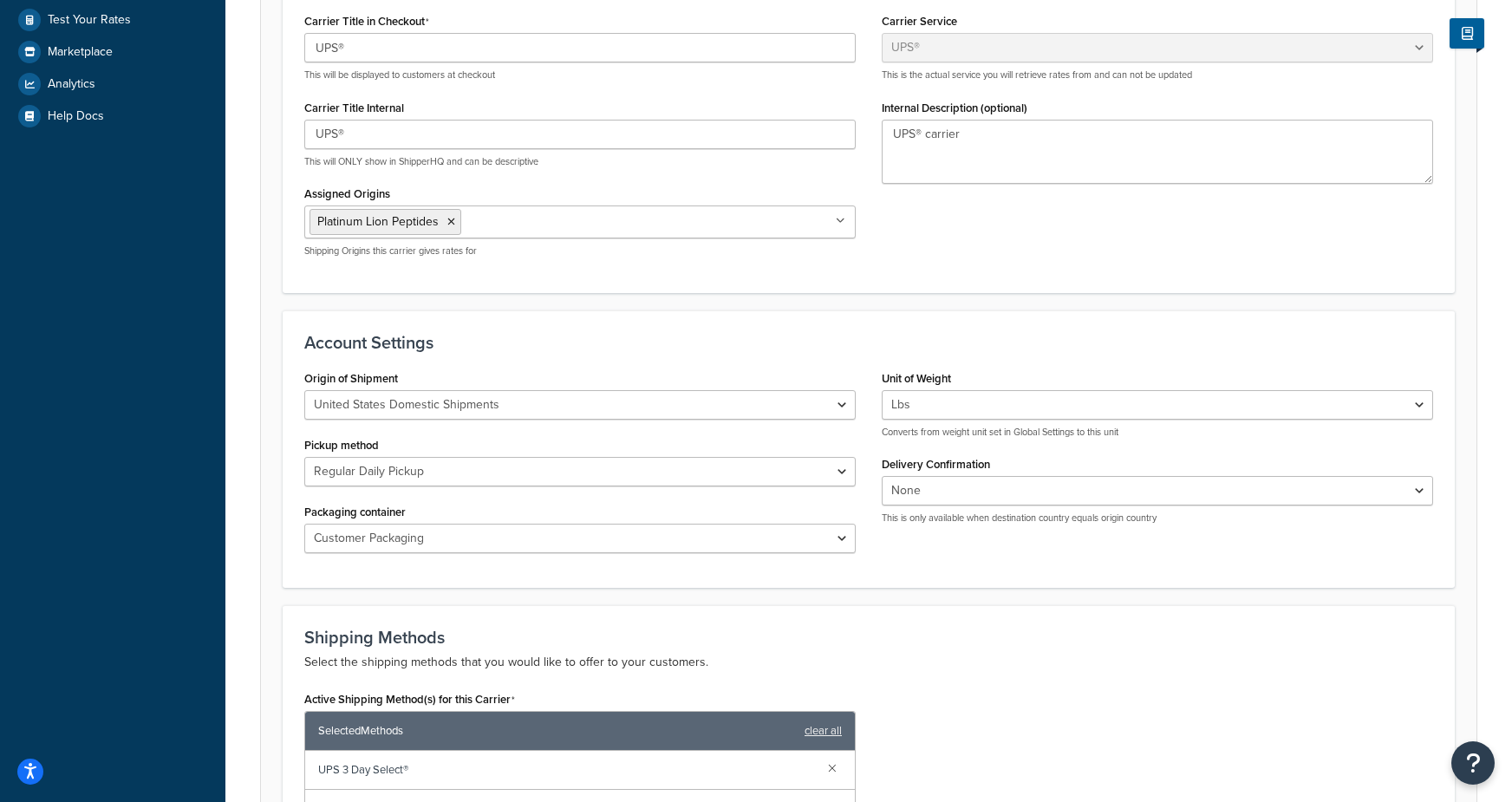
scroll to position [375, 0]
